Goal: Task Accomplishment & Management: Use online tool/utility

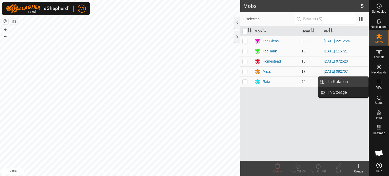
click at [357, 84] on link "In Rotation" at bounding box center [346, 82] width 43 height 10
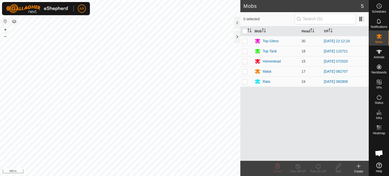
click at [369, 176] on p-menu "In Rotation In Storage" at bounding box center [369, 176] width 0 height 0
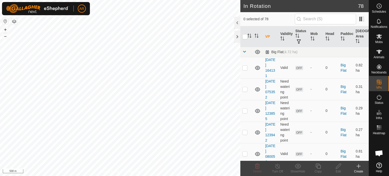
click at [359, 166] on icon at bounding box center [359, 166] width 0 height 4
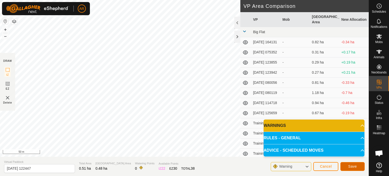
click at [351, 166] on span "Save" at bounding box center [352, 166] width 9 height 4
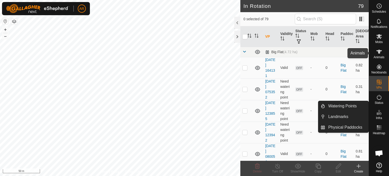
click at [380, 52] on icon at bounding box center [380, 52] width 6 height 4
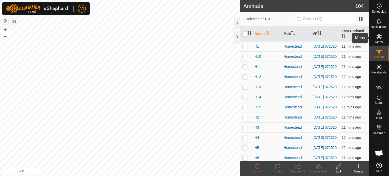
click at [378, 35] on icon at bounding box center [380, 36] width 6 height 5
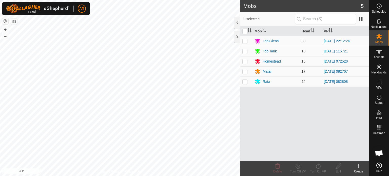
click at [246, 82] on p-checkbox at bounding box center [244, 82] width 5 height 4
checkbox input "true"
click at [317, 168] on icon at bounding box center [318, 166] width 5 height 5
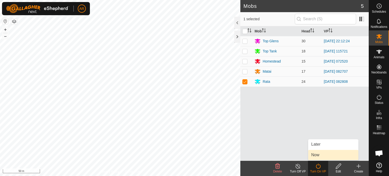
click at [316, 156] on link "Now" at bounding box center [333, 155] width 50 height 10
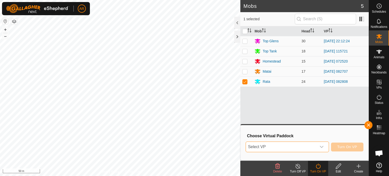
click at [300, 147] on span "Select VP" at bounding box center [281, 147] width 71 height 10
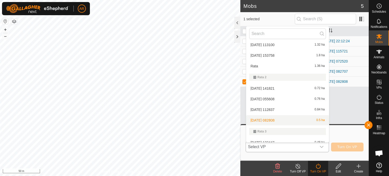
scroll to position [681, 0]
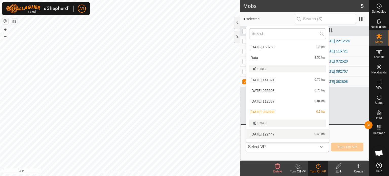
click at [304, 136] on li "[DATE] 122447 0.48 ha" at bounding box center [287, 134] width 83 height 10
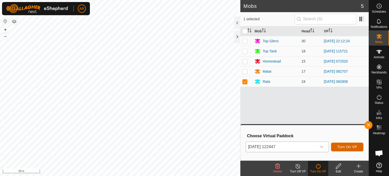
click at [340, 148] on span "Turn On VP" at bounding box center [347, 147] width 20 height 4
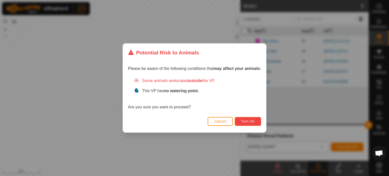
click at [251, 121] on span "Turn On" at bounding box center [248, 121] width 14 height 4
